Goal: Go to known website: Access a specific website the user already knows

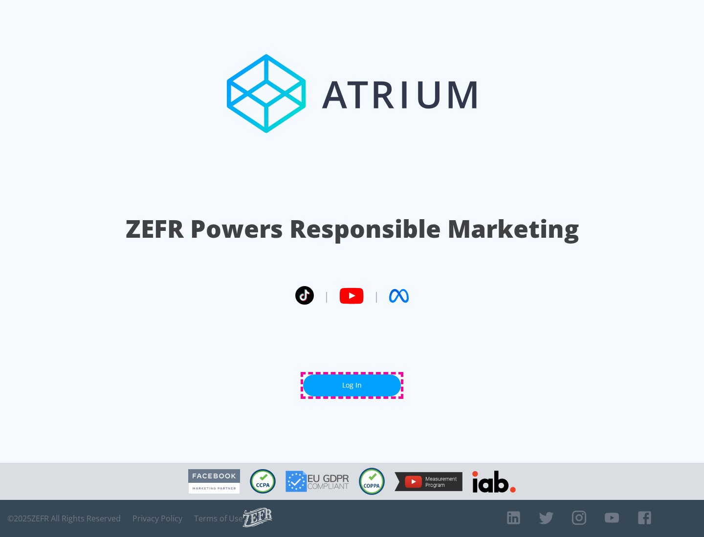
click at [352, 385] on link "Log In" at bounding box center [352, 386] width 98 height 22
